Goal: Transaction & Acquisition: Purchase product/service

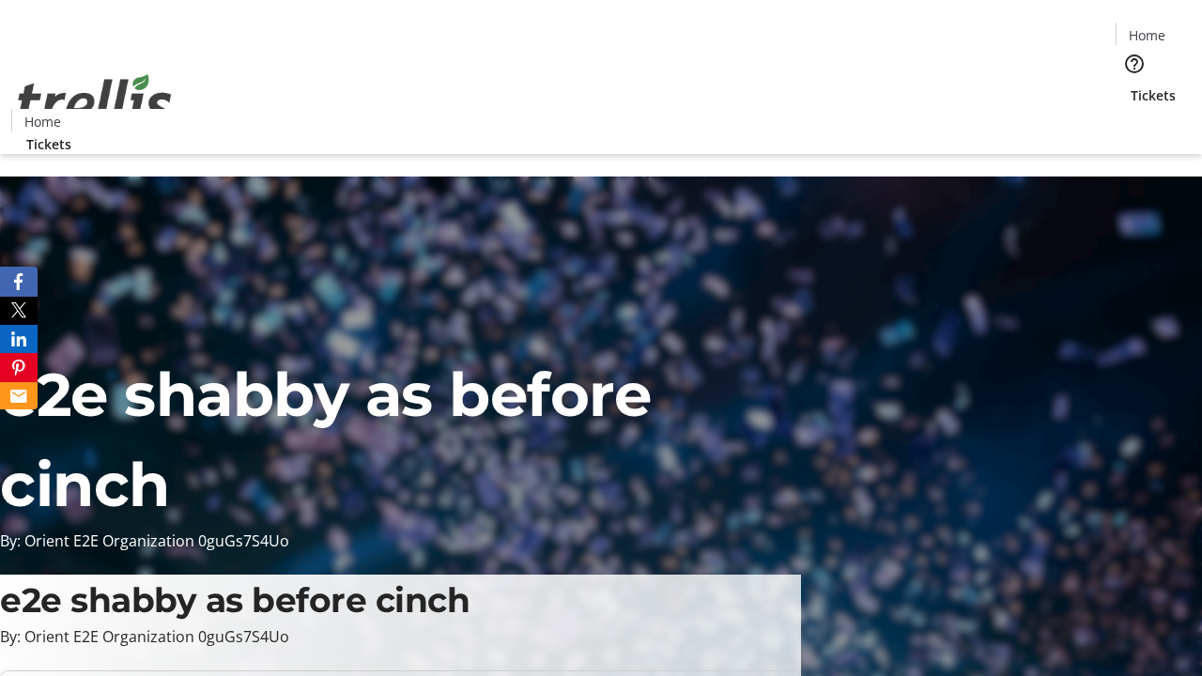
click at [1148, 28] on span "Sign Up" at bounding box center [1156, 26] width 54 height 23
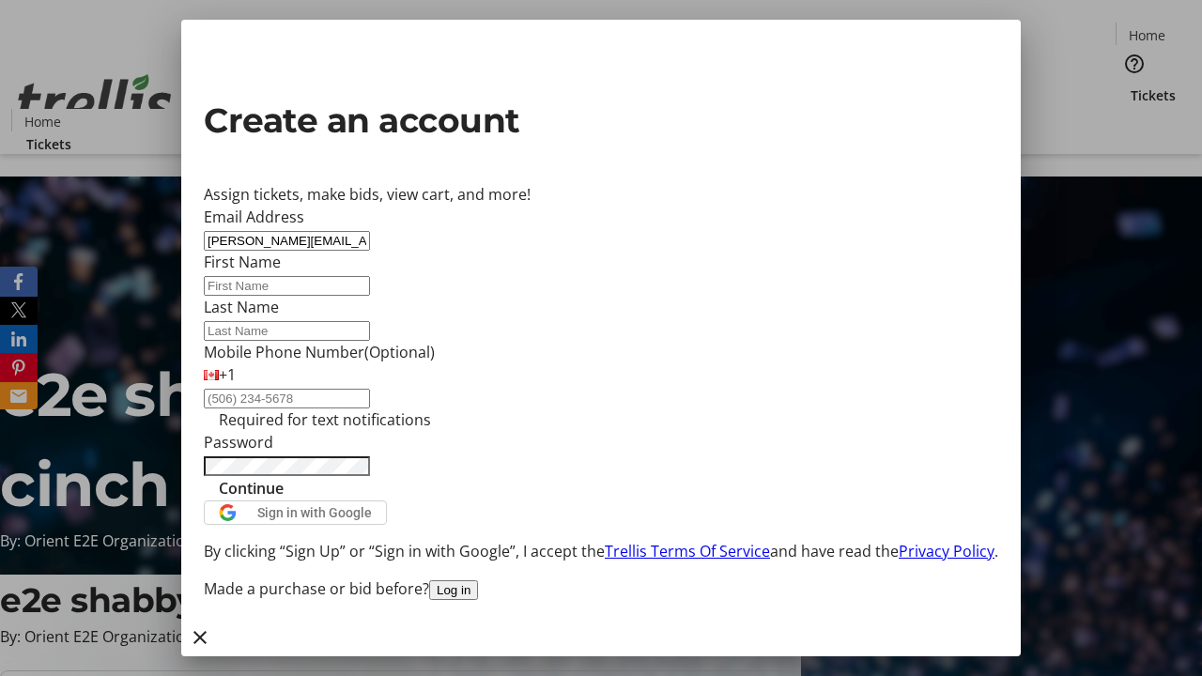
type input "[PERSON_NAME][EMAIL_ADDRESS][DOMAIN_NAME]"
type input "[PERSON_NAME]"
type input "Crona"
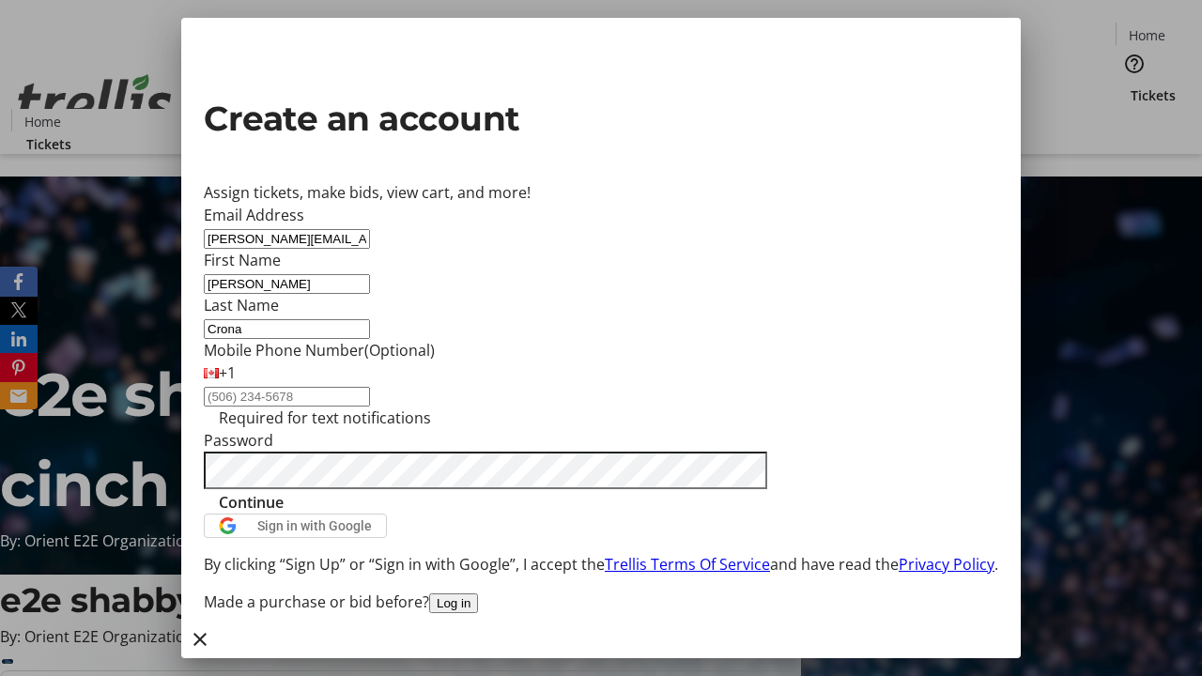
click at [284, 514] on span "Continue" at bounding box center [251, 502] width 65 height 23
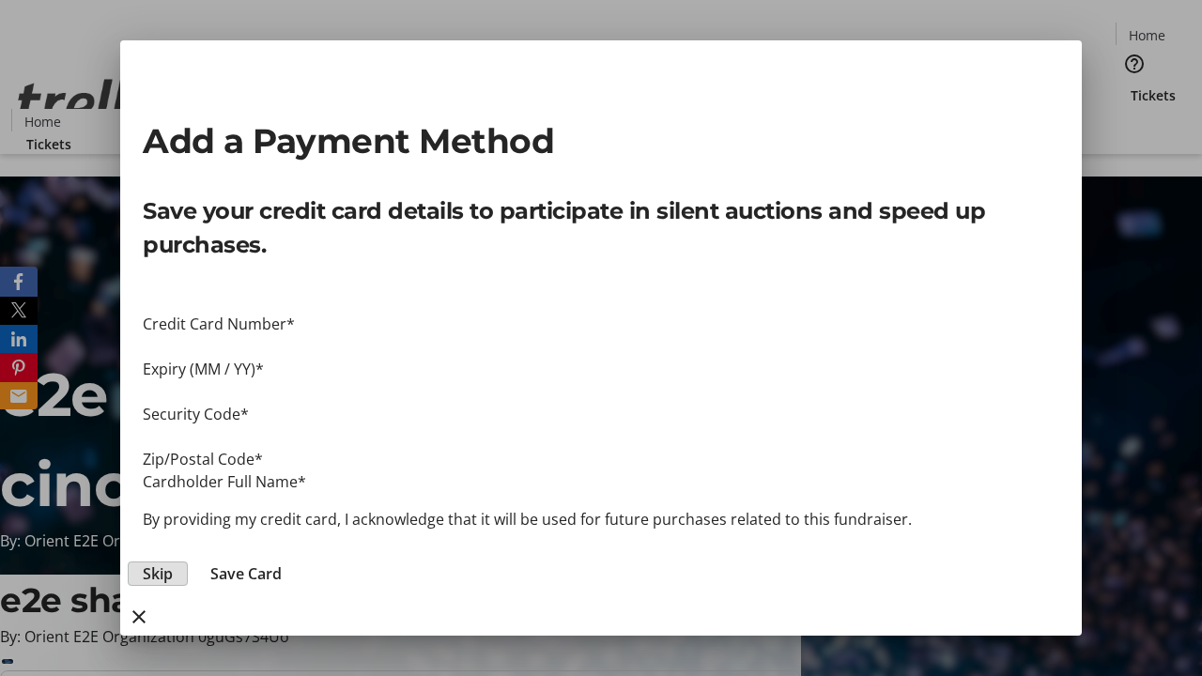
click at [173, 562] on span "Skip" at bounding box center [158, 573] width 30 height 23
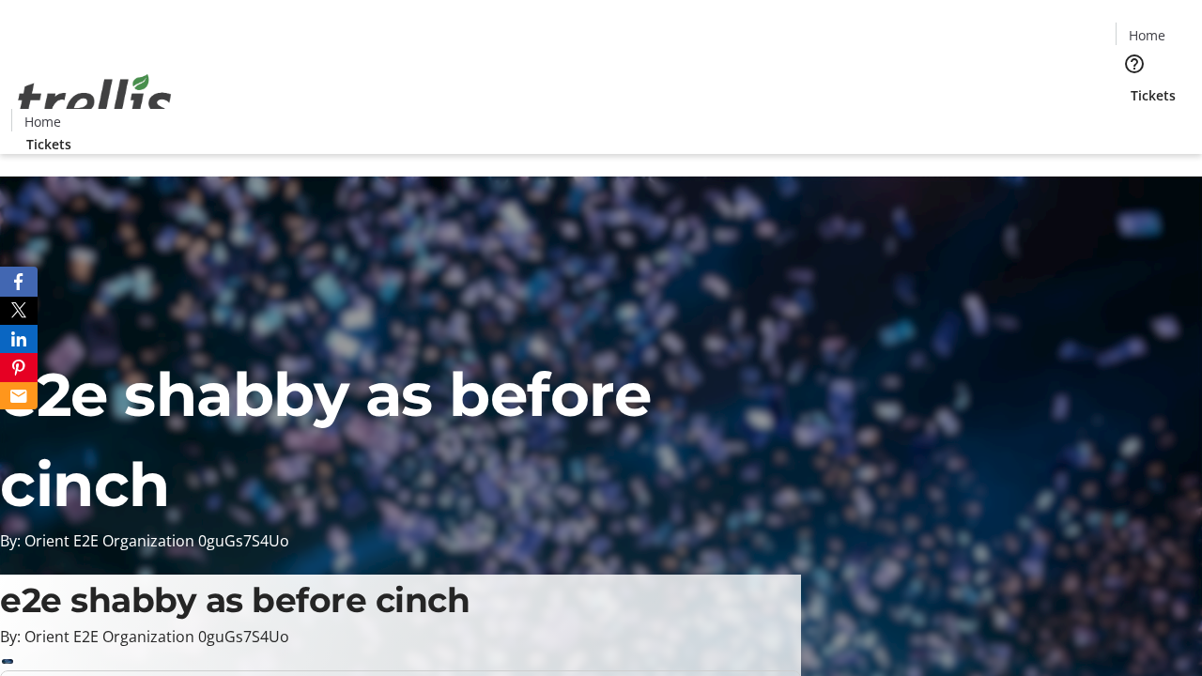
click at [1130, 85] on span "Tickets" at bounding box center [1152, 95] width 45 height 20
